Goal: Use online tool/utility: Utilize a website feature to perform a specific function

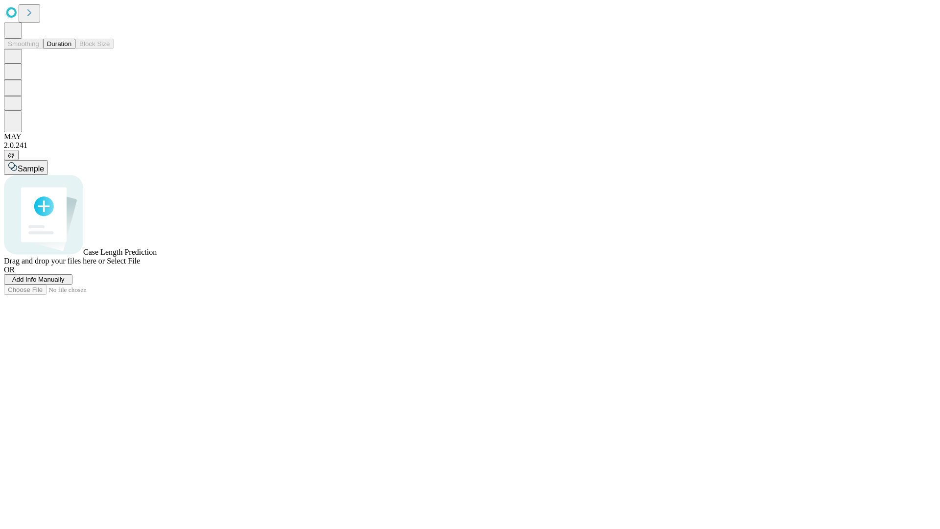
click at [71, 49] on button "Duration" at bounding box center [59, 44] width 32 height 10
click at [44, 165] on span "Sample" at bounding box center [31, 169] width 26 height 8
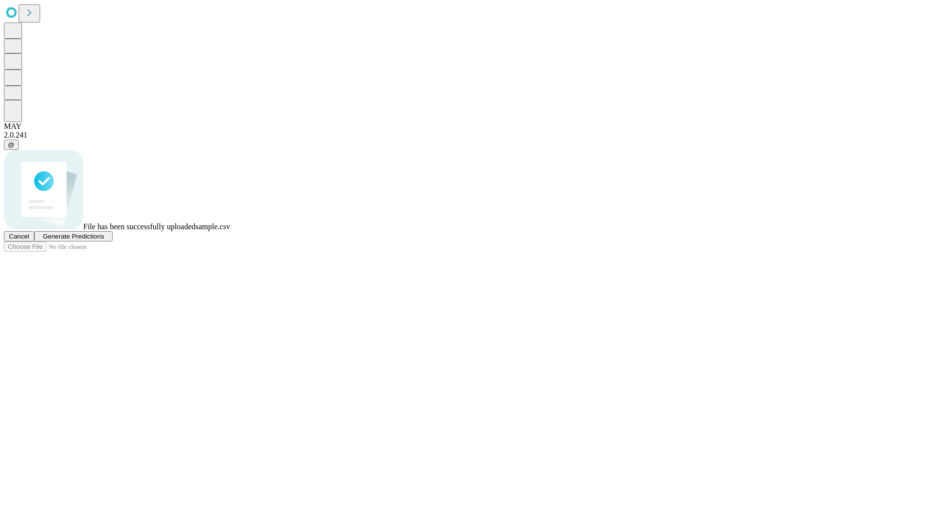
click at [104, 240] on span "Generate Predictions" at bounding box center [73, 236] width 61 height 7
